Goal: Transaction & Acquisition: Obtain resource

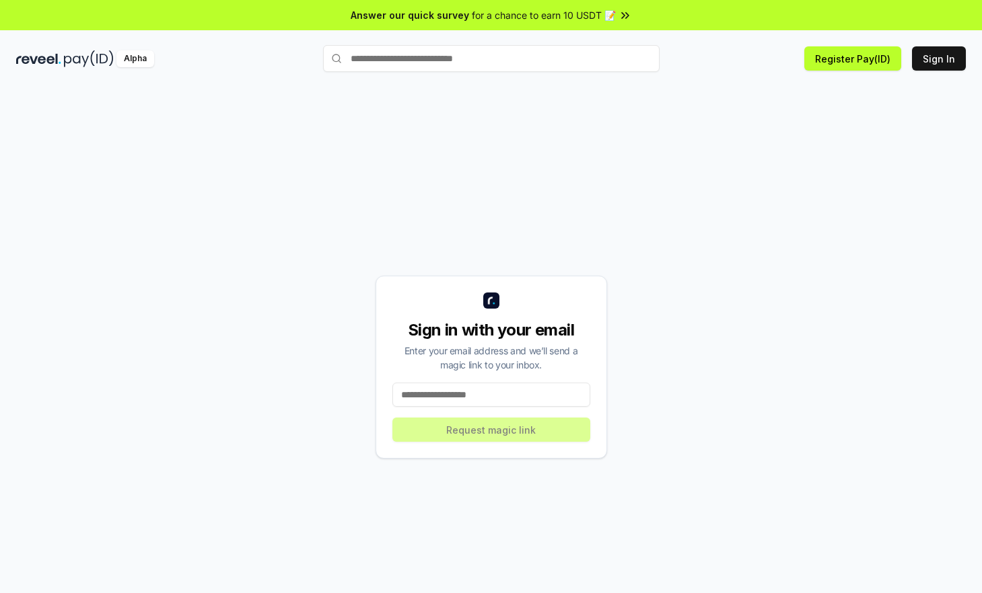
click at [478, 59] on input "text" at bounding box center [491, 58] width 336 height 27
click at [863, 59] on button "Register Pay(ID)" at bounding box center [852, 58] width 97 height 24
click at [876, 61] on button "Register Pay(ID)" at bounding box center [852, 58] width 97 height 24
click at [924, 52] on button "Sign In" at bounding box center [939, 58] width 54 height 24
click at [126, 61] on div "Alpha" at bounding box center [135, 58] width 38 height 17
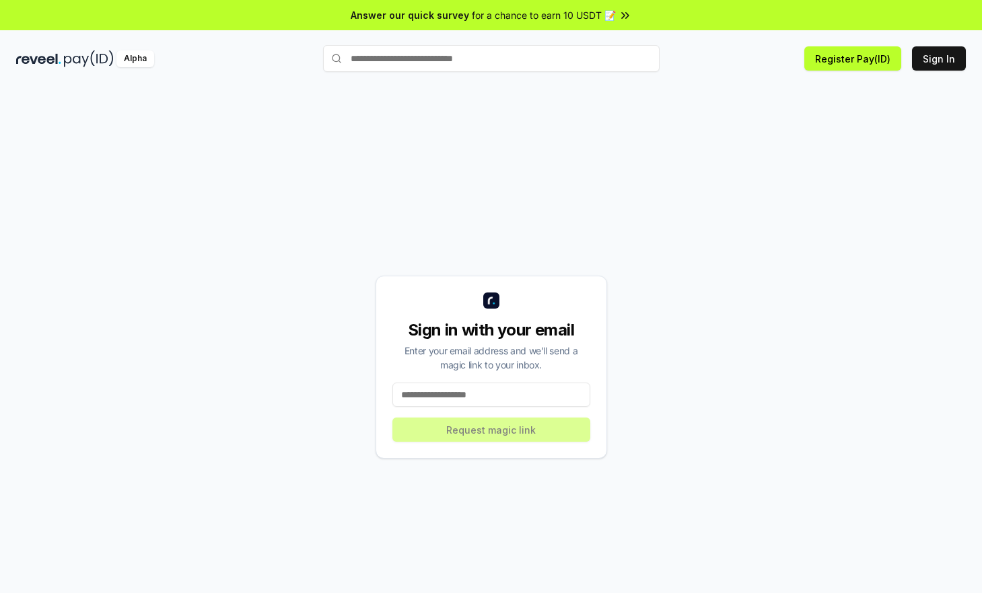
click at [57, 60] on img at bounding box center [38, 58] width 45 height 17
